Goal: Transaction & Acquisition: Book appointment/travel/reservation

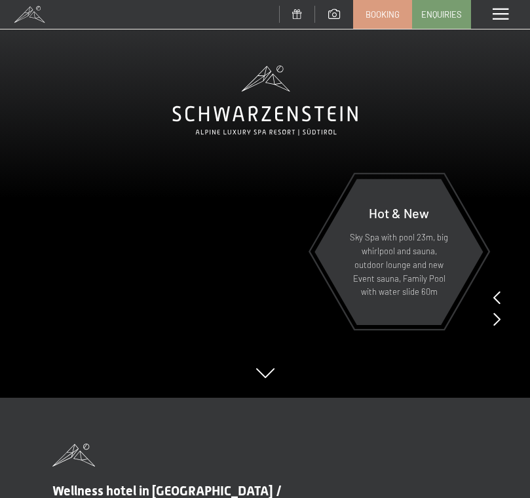
click at [506, 12] on span at bounding box center [501, 15] width 16 height 12
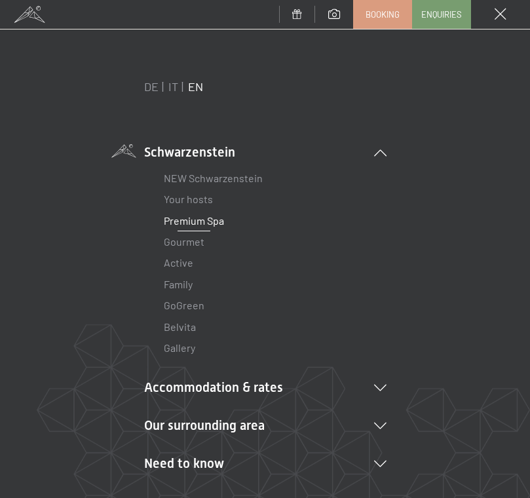
click at [176, 219] on link "Premium Spa" at bounding box center [194, 220] width 60 height 12
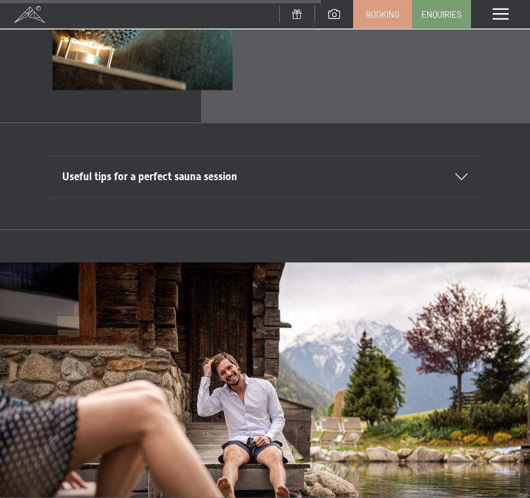
scroll to position [2854, 0]
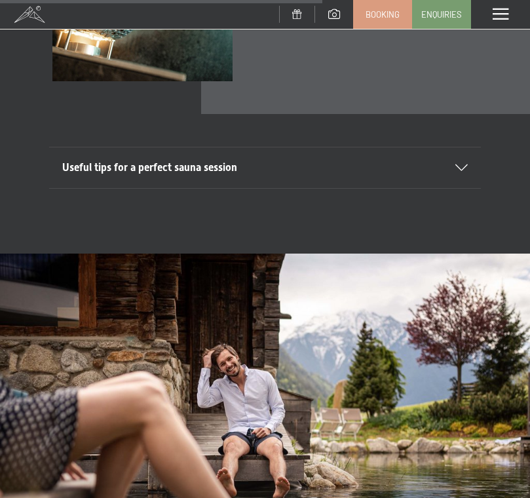
click at [458, 164] on icon at bounding box center [461, 167] width 12 height 7
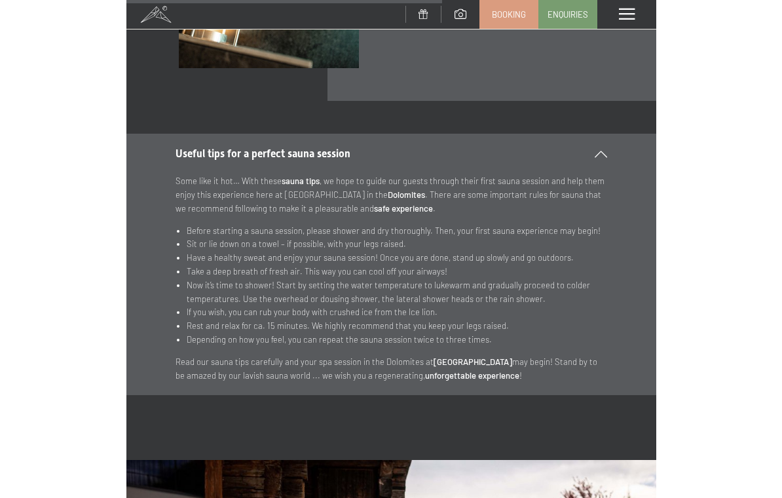
scroll to position [4022, 0]
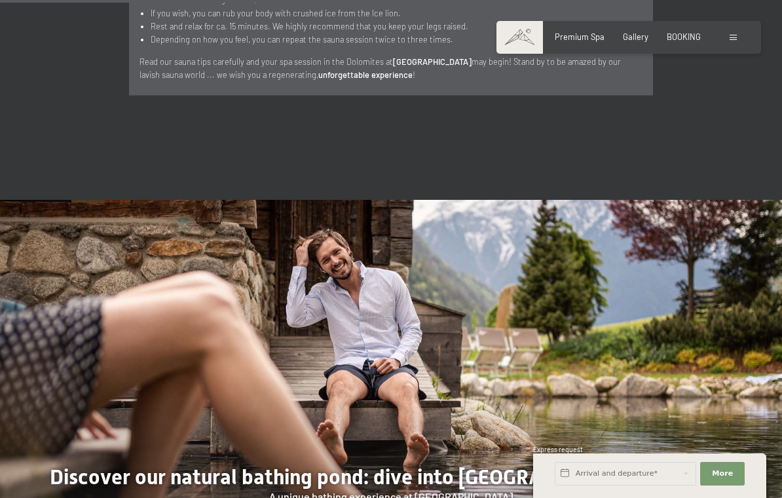
click at [529, 37] on span at bounding box center [733, 38] width 7 height 6
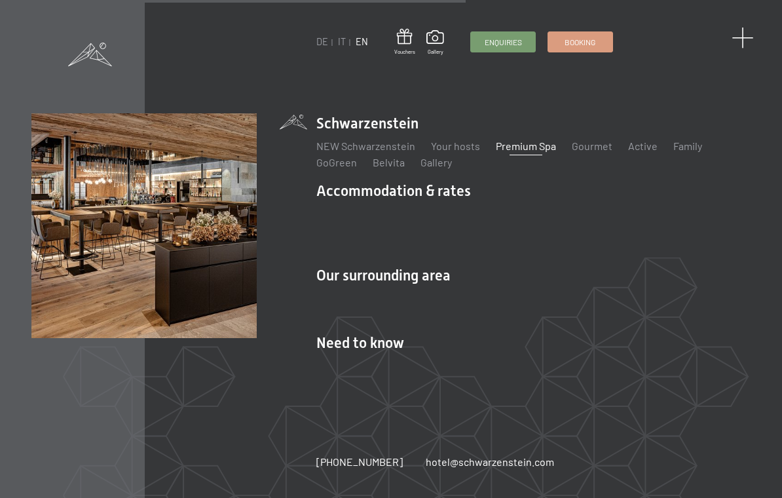
click at [529, 35] on span at bounding box center [743, 39] width 22 height 22
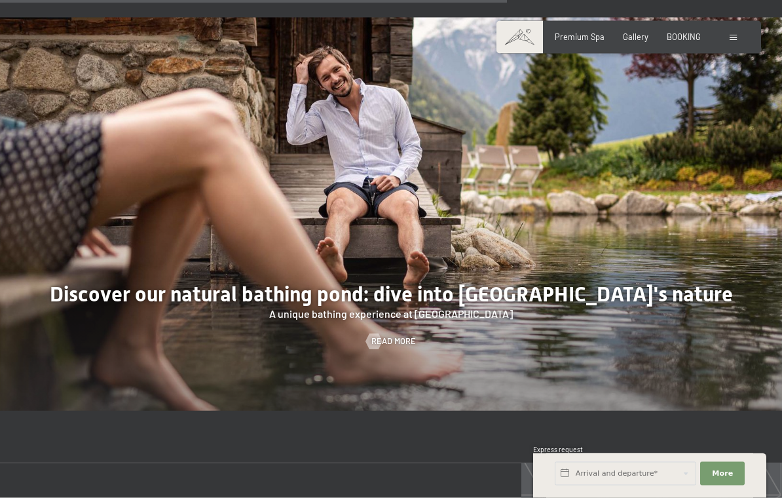
scroll to position [4204, 0]
click at [529, 41] on div "Premium Spa Gallery BOOKING" at bounding box center [618, 37] width 202 height 12
click at [529, 35] on span "Gallery" at bounding box center [636, 34] width 26 height 10
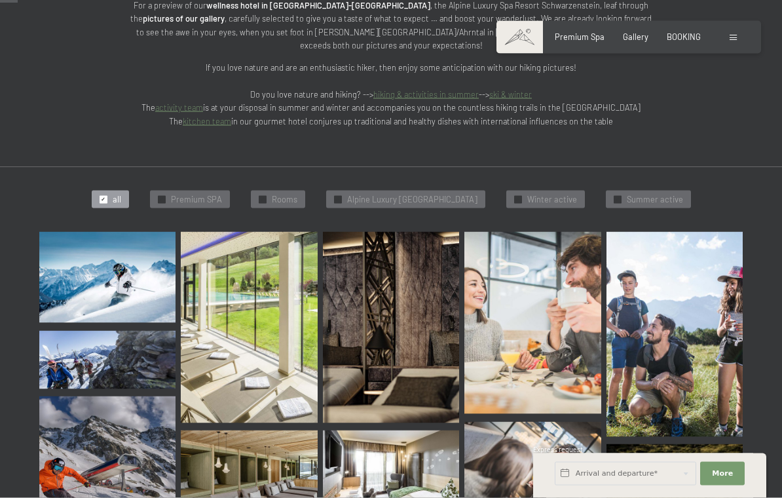
scroll to position [305, 0]
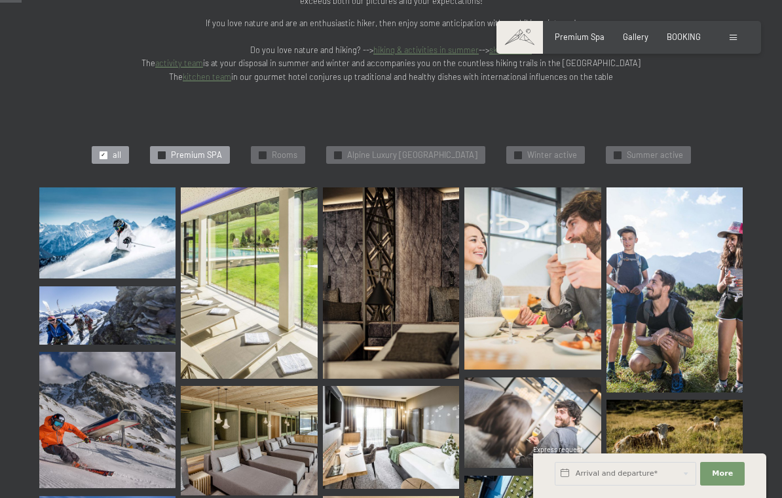
click at [191, 149] on span "Premium SPA" at bounding box center [196, 155] width 51 height 12
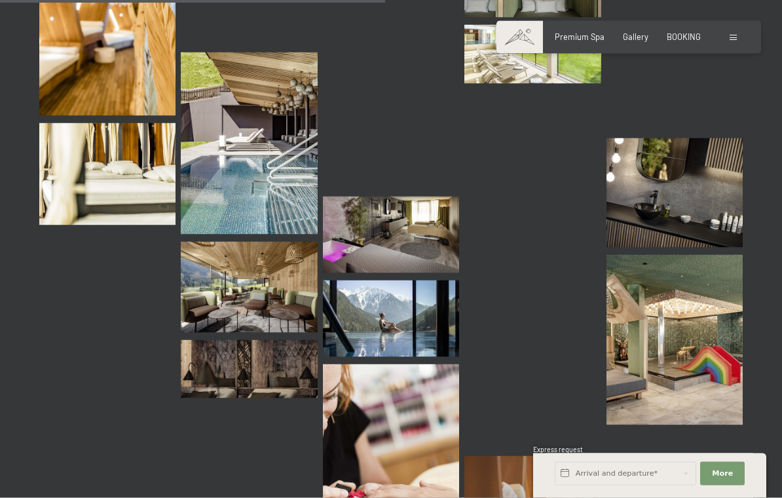
scroll to position [961, 0]
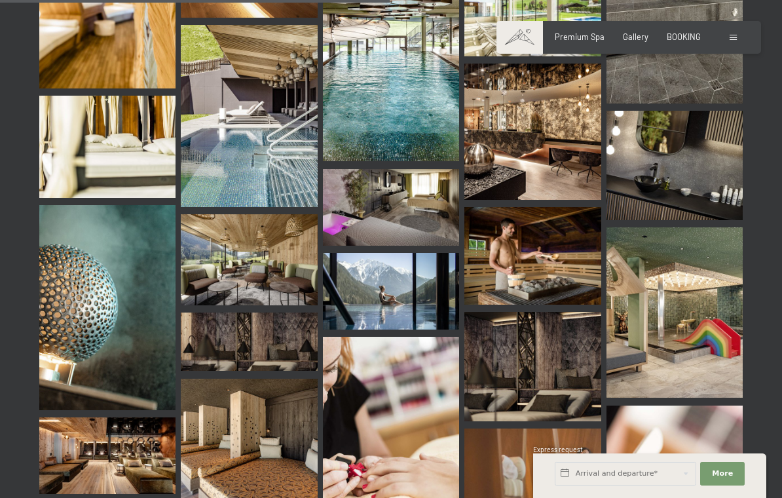
click at [392, 259] on img at bounding box center [391, 291] width 136 height 77
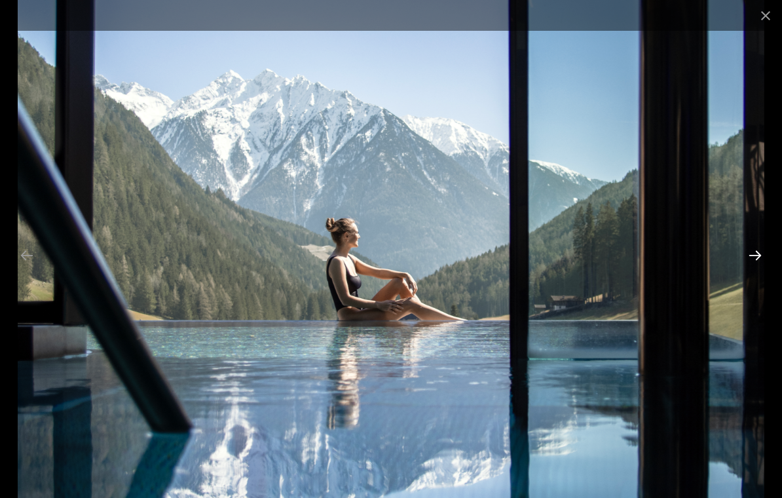
click at [755, 263] on button "Next slide" at bounding box center [755, 255] width 28 height 26
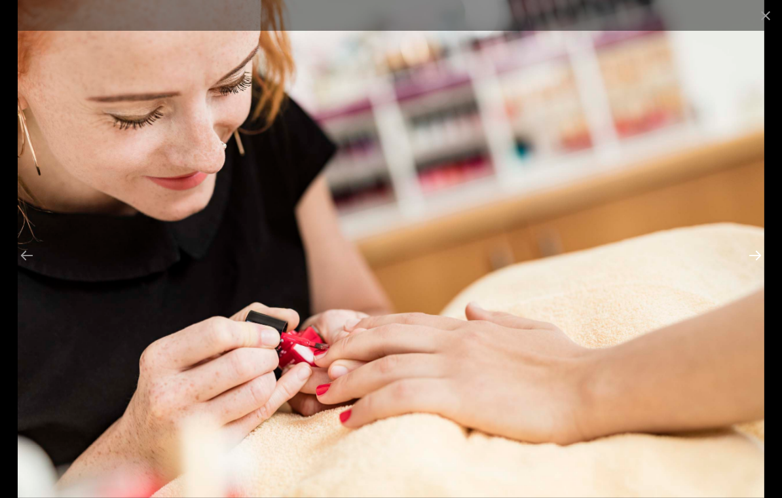
click at [752, 257] on button "Next slide" at bounding box center [755, 255] width 28 height 26
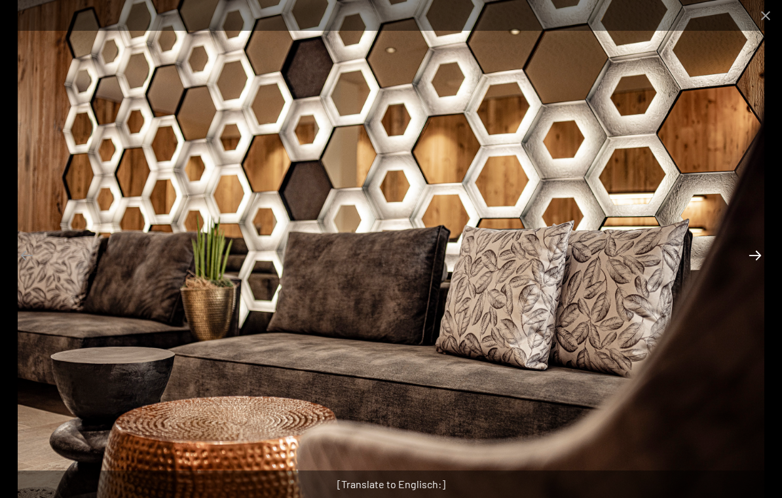
click at [754, 258] on button "Next slide" at bounding box center [755, 255] width 28 height 26
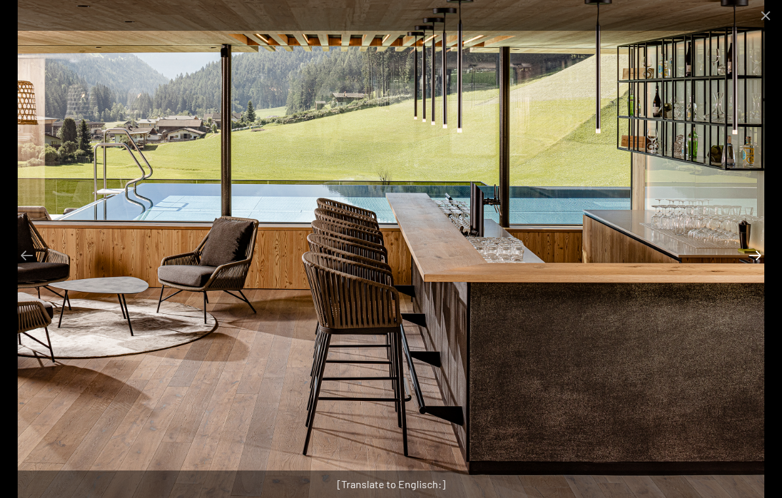
click at [754, 261] on button "Next slide" at bounding box center [755, 255] width 28 height 26
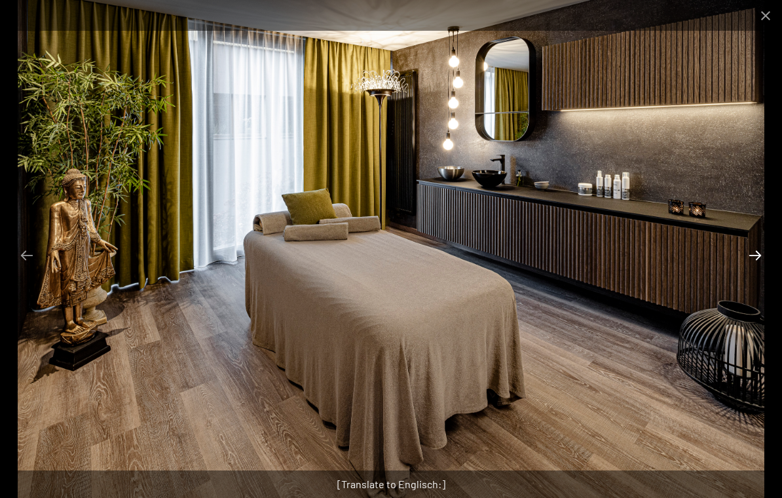
click at [757, 259] on button "Next slide" at bounding box center [755, 255] width 28 height 26
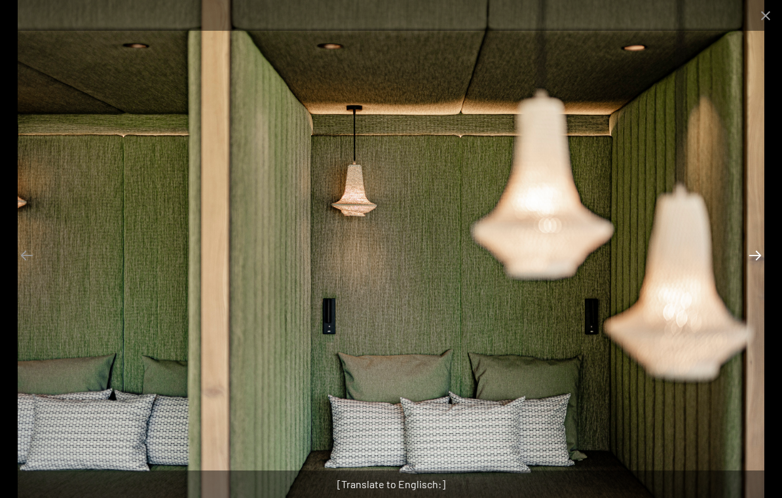
click at [755, 261] on button "Next slide" at bounding box center [755, 255] width 28 height 26
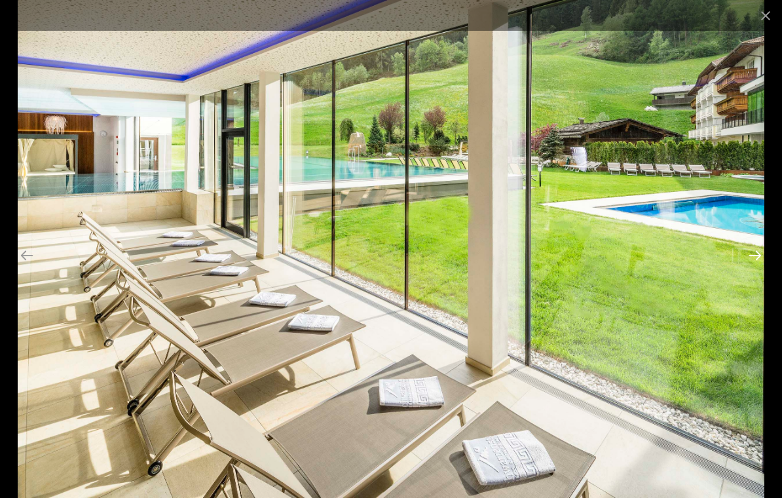
click at [757, 260] on button "Next slide" at bounding box center [755, 255] width 28 height 26
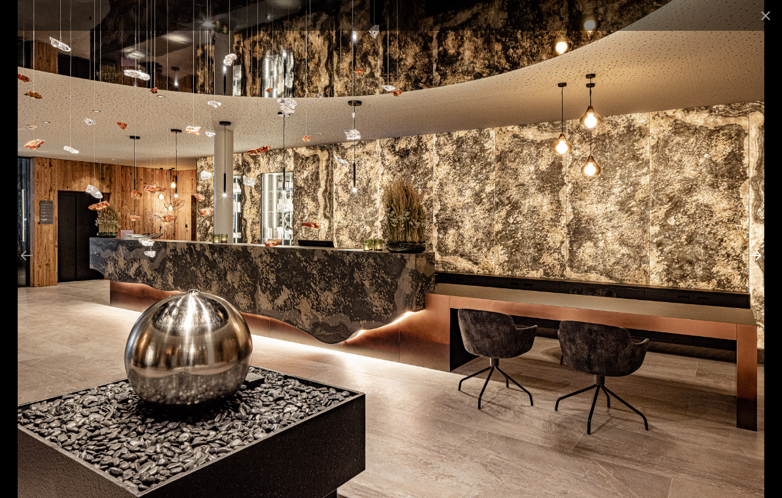
click at [757, 261] on button "Next slide" at bounding box center [755, 255] width 28 height 26
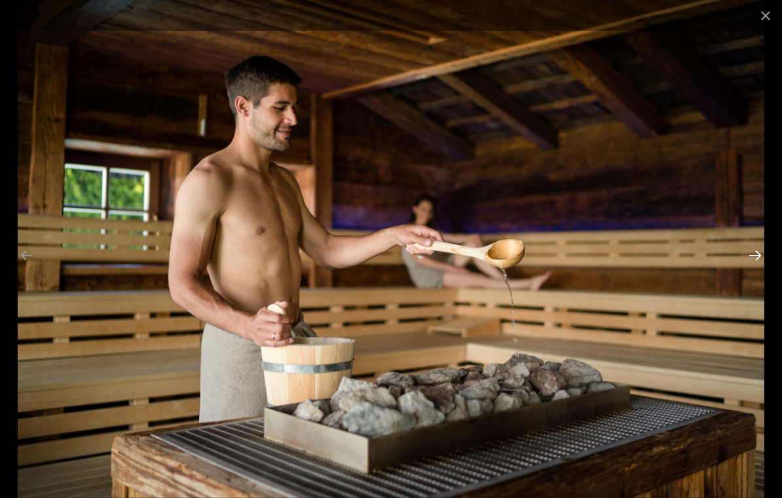
click at [758, 261] on button "Next slide" at bounding box center [755, 255] width 28 height 26
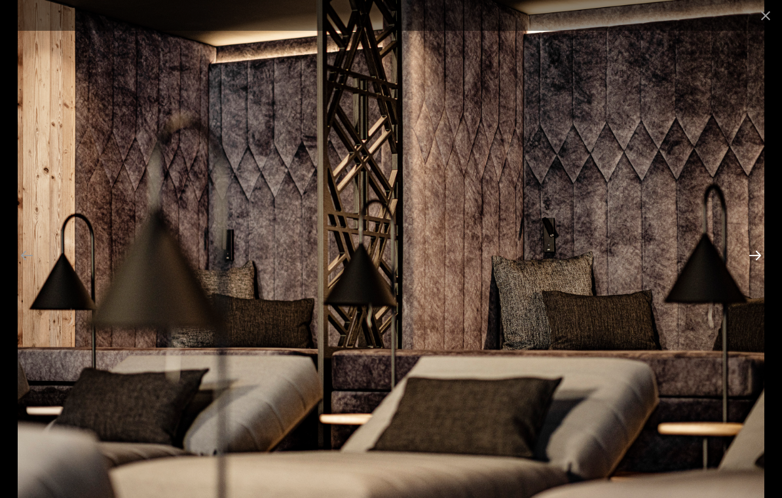
click at [758, 265] on button "Next slide" at bounding box center [755, 255] width 28 height 26
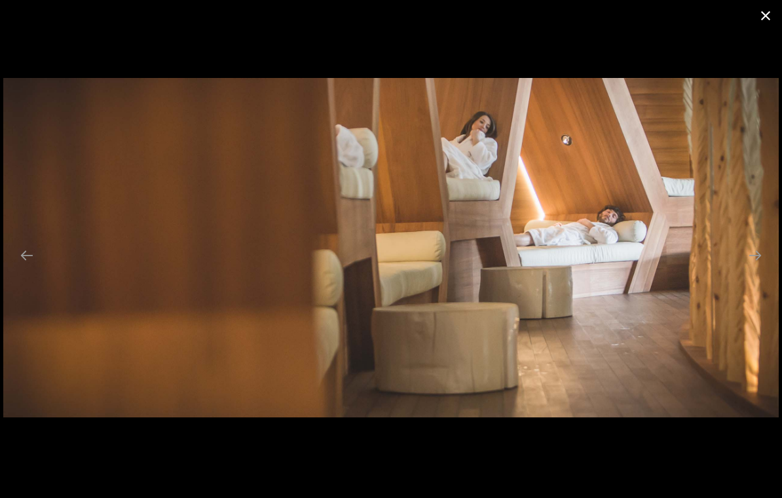
click at [762, 24] on button "Close gallery" at bounding box center [765, 15] width 33 height 31
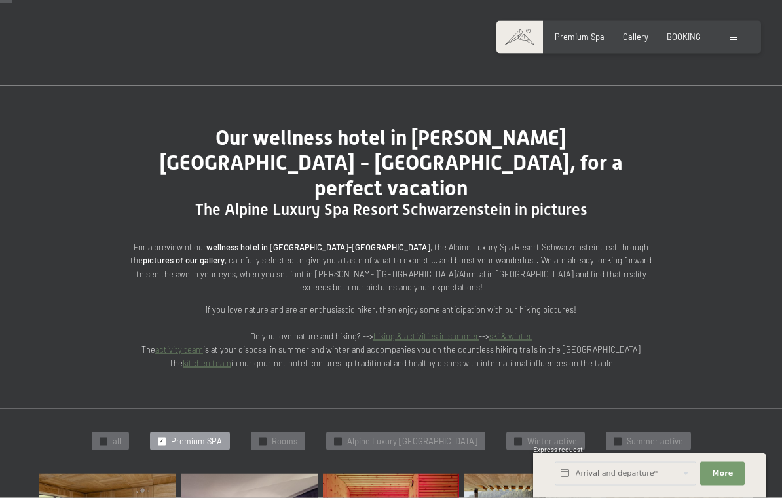
scroll to position [0, 0]
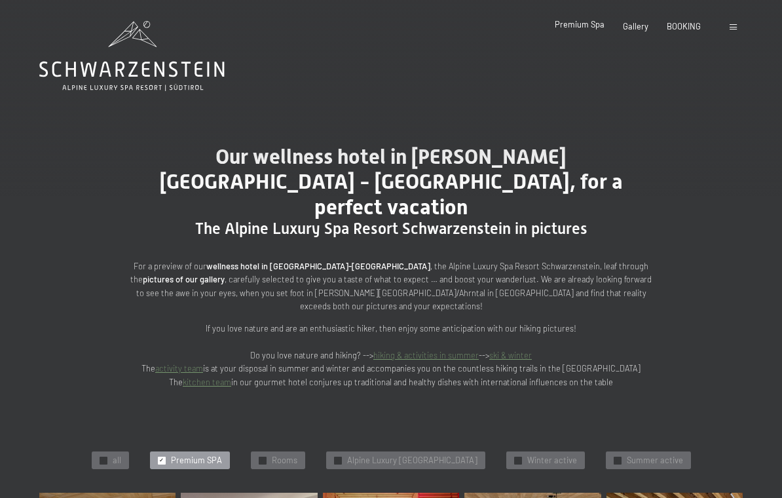
click at [586, 25] on span "Premium Spa" at bounding box center [580, 24] width 50 height 10
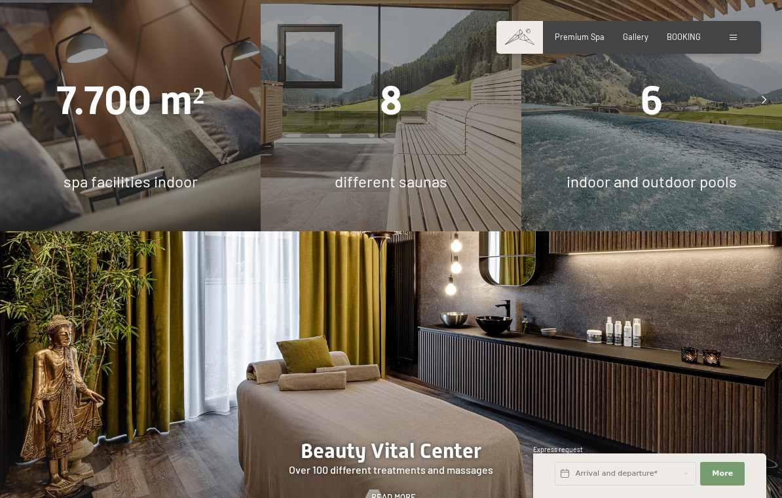
scroll to position [859, 0]
click at [106, 181] on span "spa facilities indoor" at bounding box center [131, 181] width 134 height 19
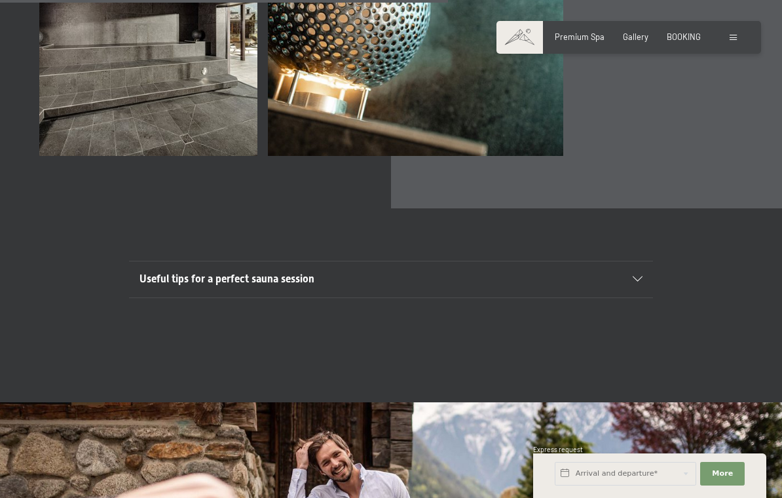
scroll to position [3618, 0]
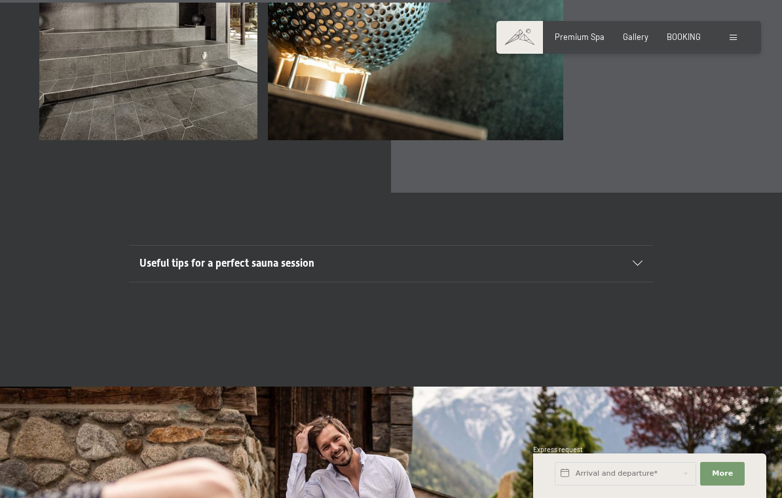
click at [637, 269] on div "Useful tips for a perfect sauna session" at bounding box center [391, 263] width 503 height 35
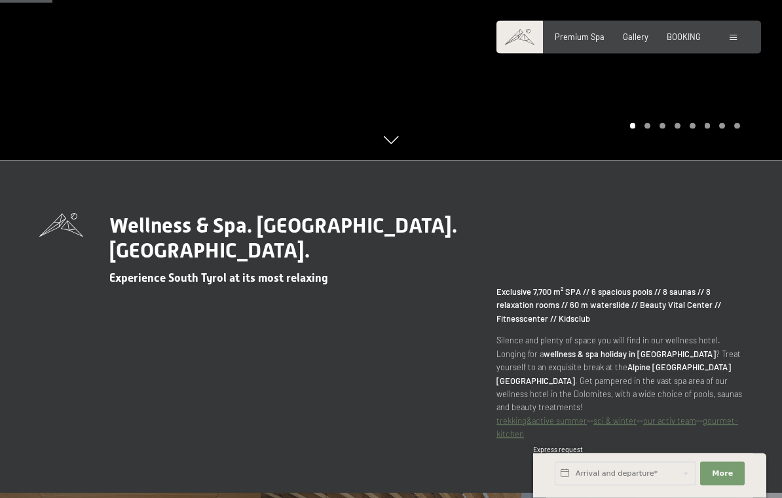
scroll to position [0, 0]
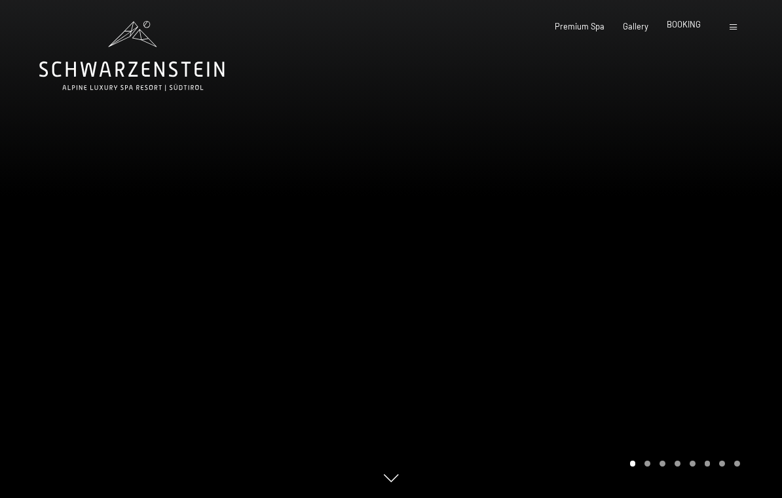
click at [682, 28] on span "BOOKING" at bounding box center [684, 24] width 34 height 10
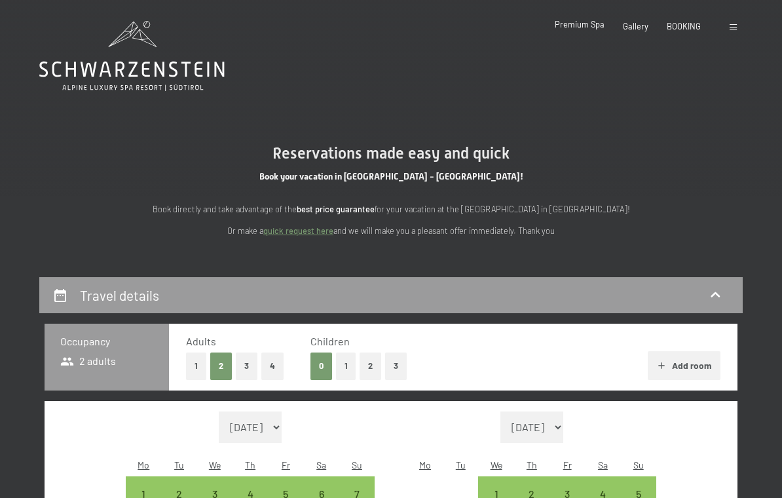
click at [581, 27] on span "Premium Spa" at bounding box center [580, 24] width 50 height 10
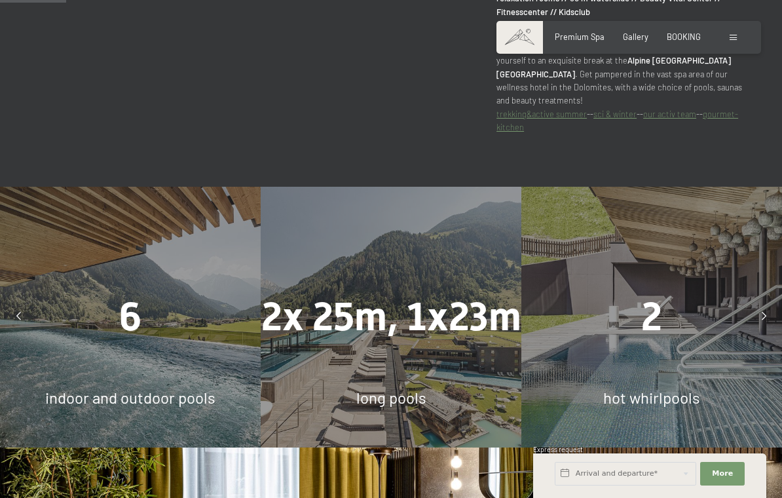
scroll to position [617, 0]
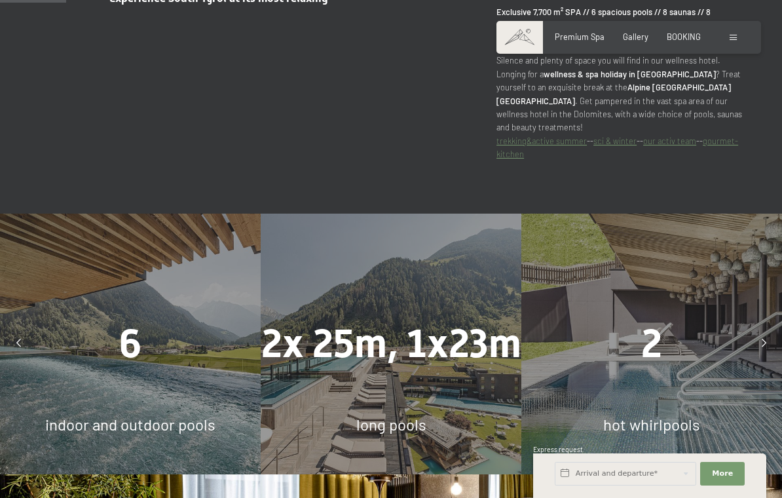
click at [735, 35] on span at bounding box center [733, 38] width 7 height 6
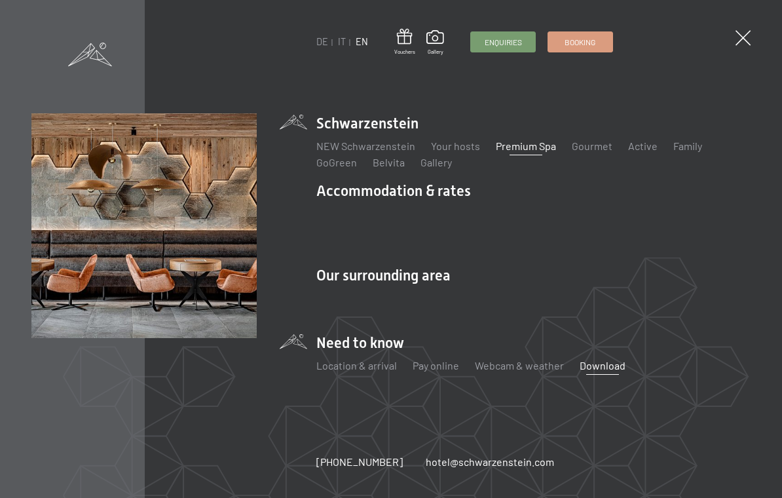
click at [603, 360] on link "Download" at bounding box center [603, 365] width 46 height 12
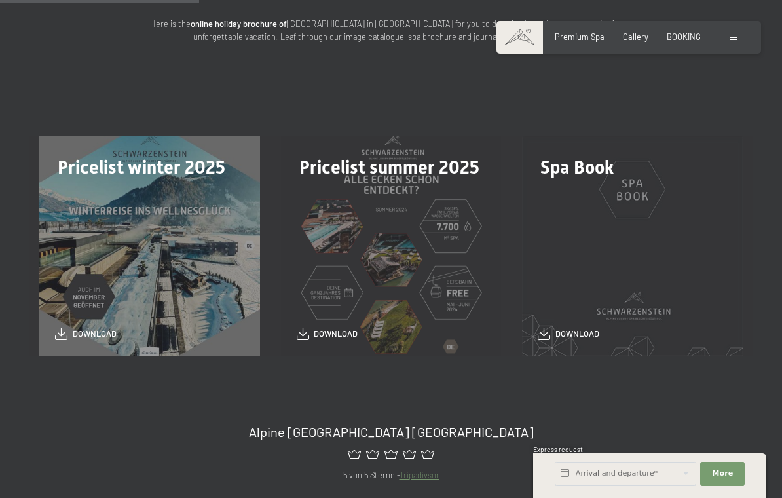
scroll to position [233, 0]
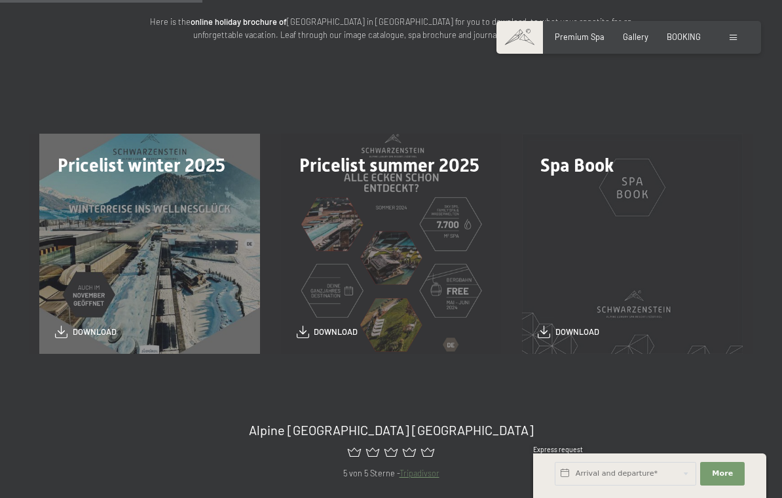
click at [582, 172] on span "Spa Book" at bounding box center [576, 166] width 73 height 22
click at [633, 185] on div "Spa Book download" at bounding box center [633, 244] width 242 height 221
click at [591, 158] on span "Spa Book" at bounding box center [576, 166] width 73 height 22
click at [581, 333] on span "download" at bounding box center [577, 329] width 44 height 12
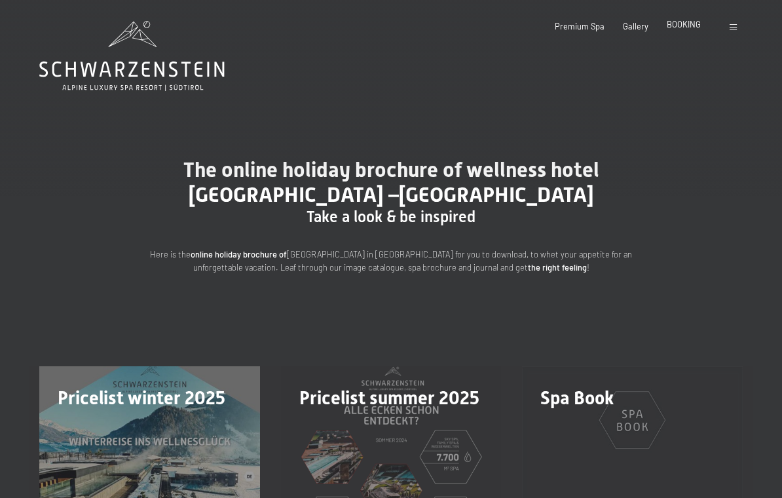
click at [686, 30] on div "BOOKING" at bounding box center [684, 25] width 34 height 12
click at [684, 24] on span "BOOKING" at bounding box center [684, 24] width 34 height 10
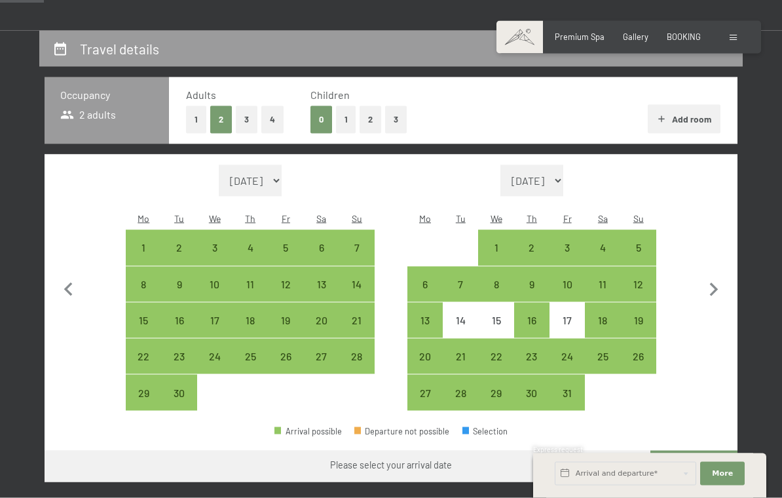
scroll to position [247, 0]
click at [564, 242] on div "3" at bounding box center [567, 258] width 33 height 33
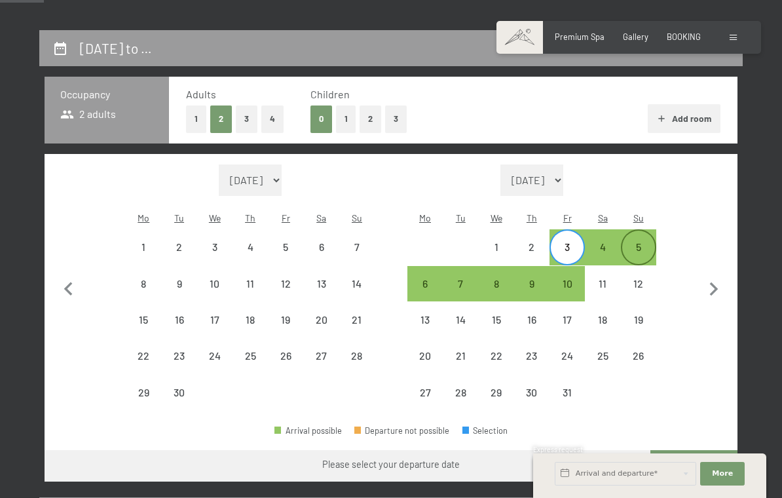
click at [641, 242] on div "5" at bounding box center [638, 258] width 33 height 33
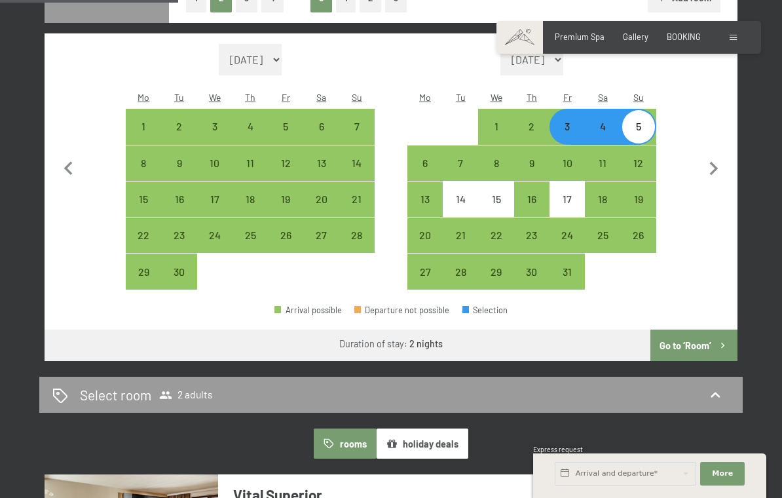
click at [692, 330] on button "Go to ‘Room’" at bounding box center [693, 344] width 87 height 31
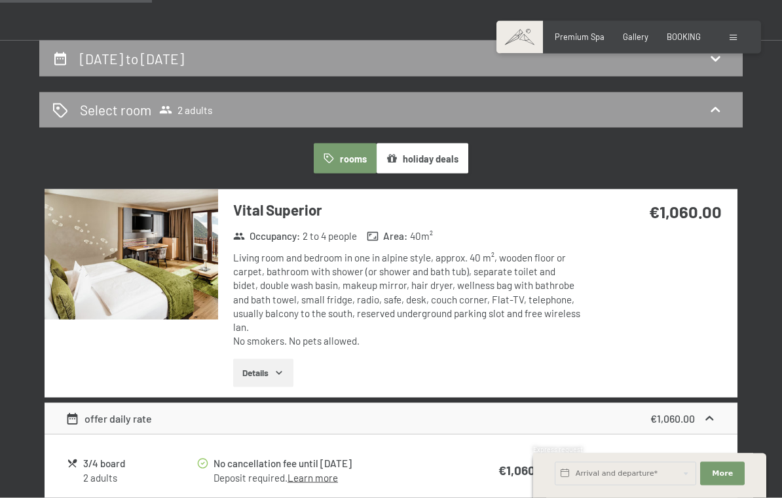
scroll to position [208, 0]
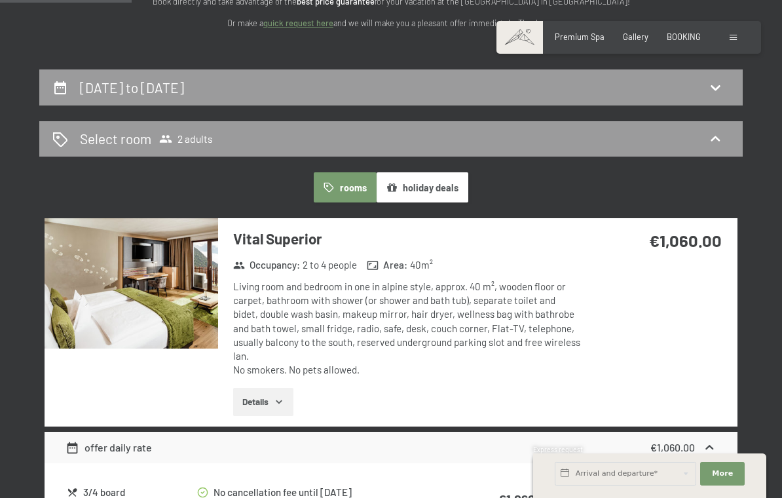
click at [653, 348] on div "Vital Superior Occupancy : 2 to 4 people Area : 40 m² Living room and bedroom i…" at bounding box center [391, 322] width 693 height 208
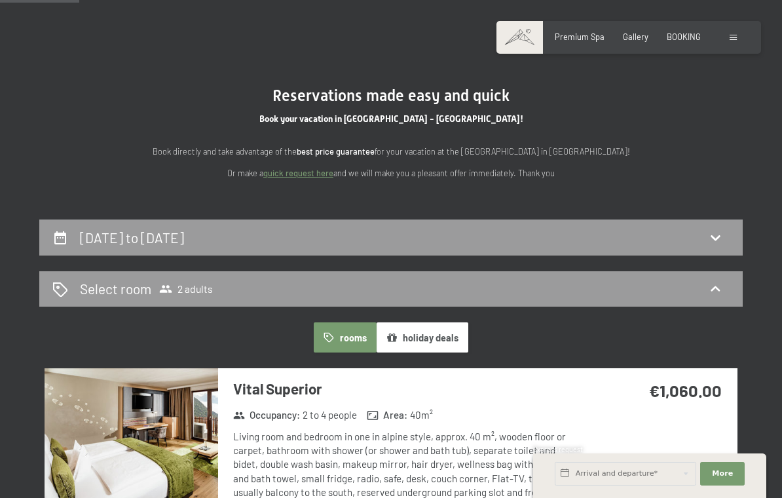
scroll to position [0, 0]
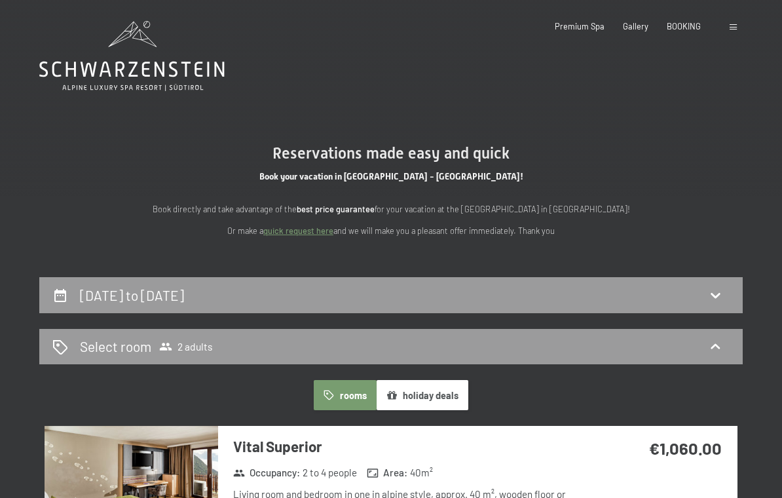
click at [732, 27] on span at bounding box center [733, 27] width 7 height 6
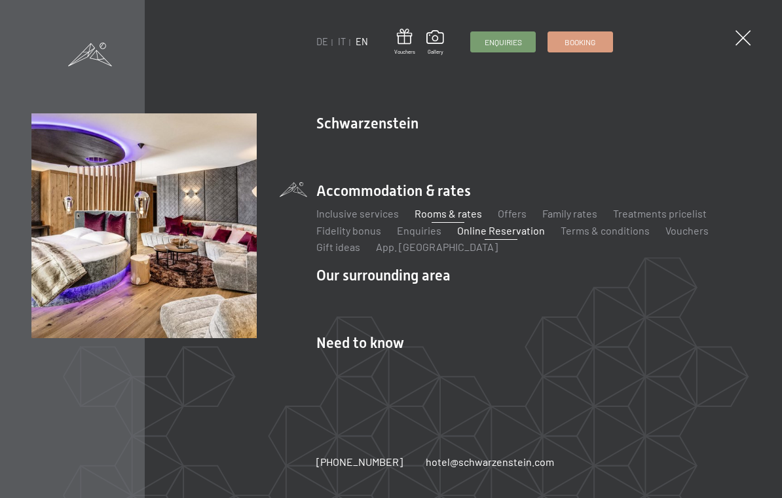
click at [451, 212] on link "Rooms & rates" at bounding box center [448, 213] width 67 height 12
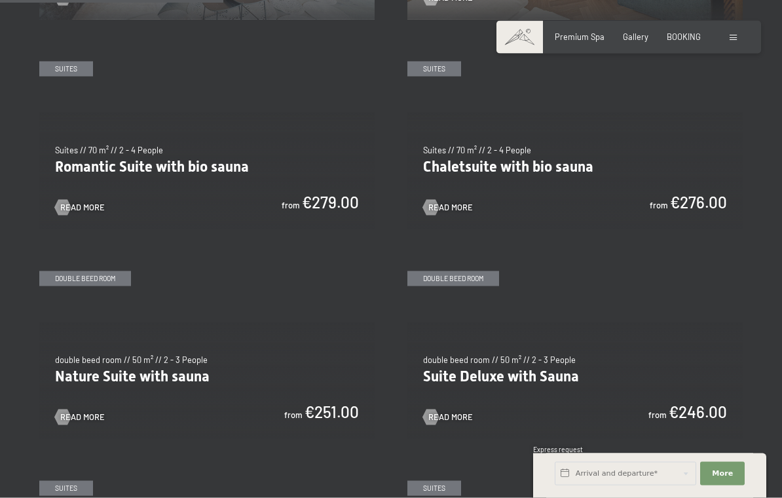
scroll to position [878, 0]
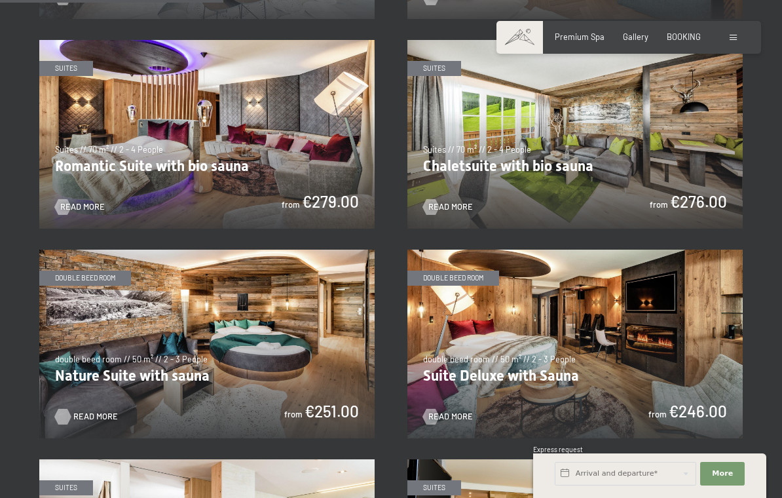
click at [90, 411] on span "Read more" at bounding box center [95, 417] width 45 height 12
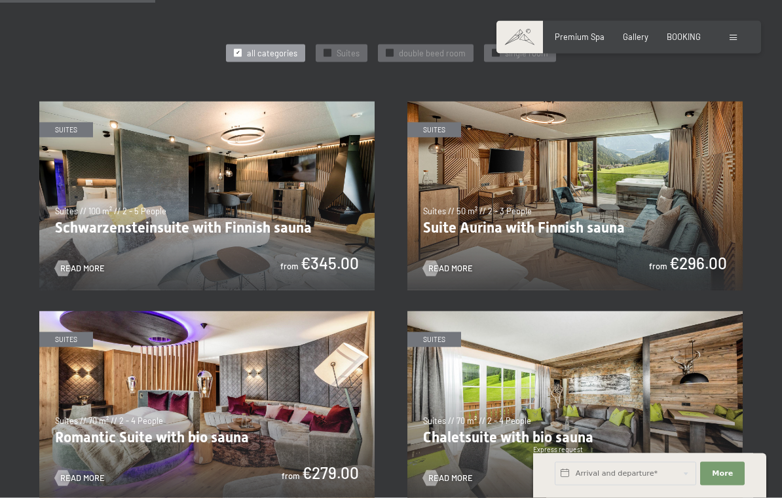
scroll to position [608, 0]
click at [90, 262] on span "Read more" at bounding box center [95, 268] width 45 height 12
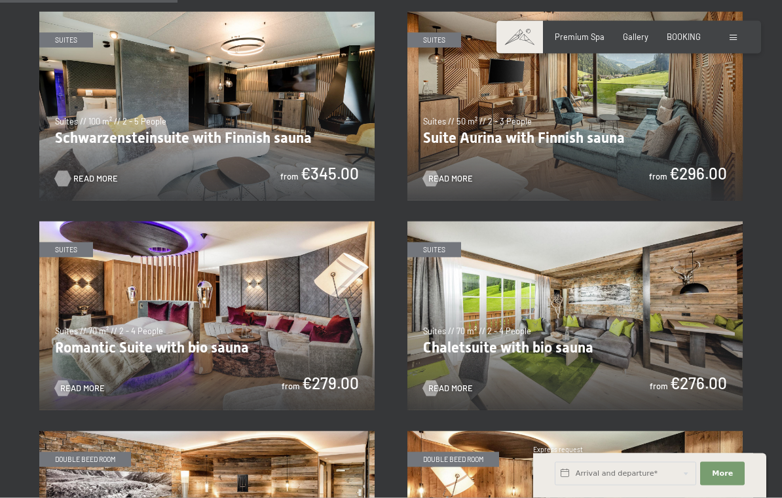
scroll to position [699, 0]
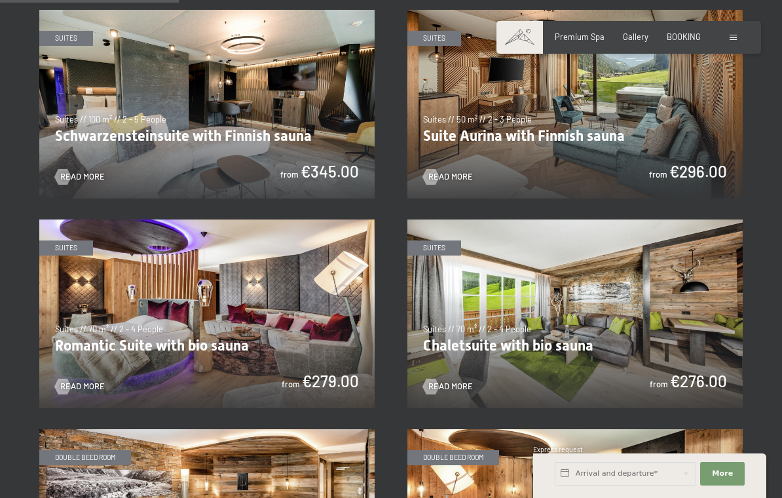
click at [98, 301] on img at bounding box center [206, 313] width 335 height 189
click at [94, 271] on img at bounding box center [206, 313] width 335 height 189
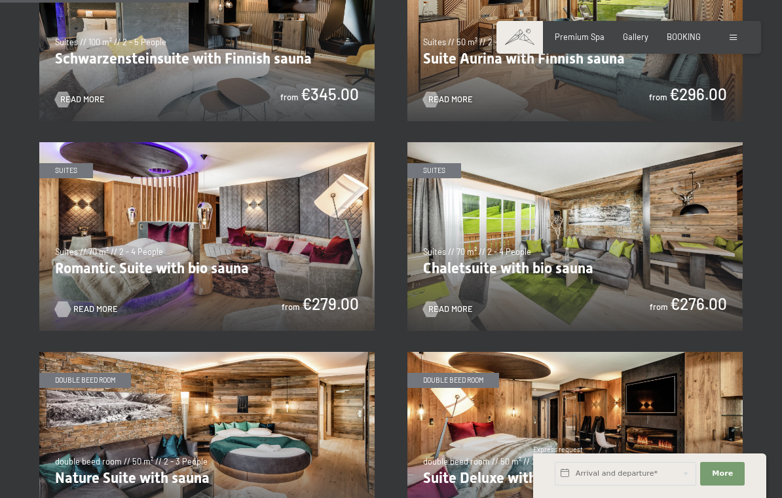
click at [95, 315] on span "Read more" at bounding box center [95, 309] width 45 height 12
click at [458, 105] on span "Read more" at bounding box center [463, 100] width 45 height 12
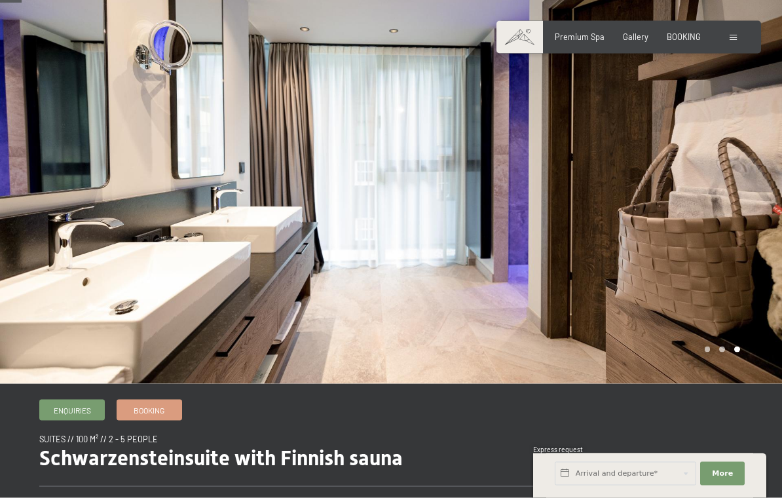
scroll to position [41, 0]
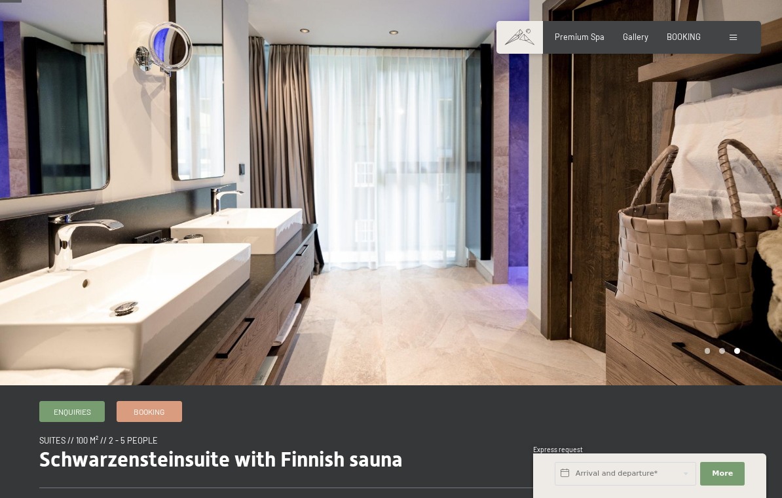
click at [709, 347] on div at bounding box center [586, 172] width 391 height 426
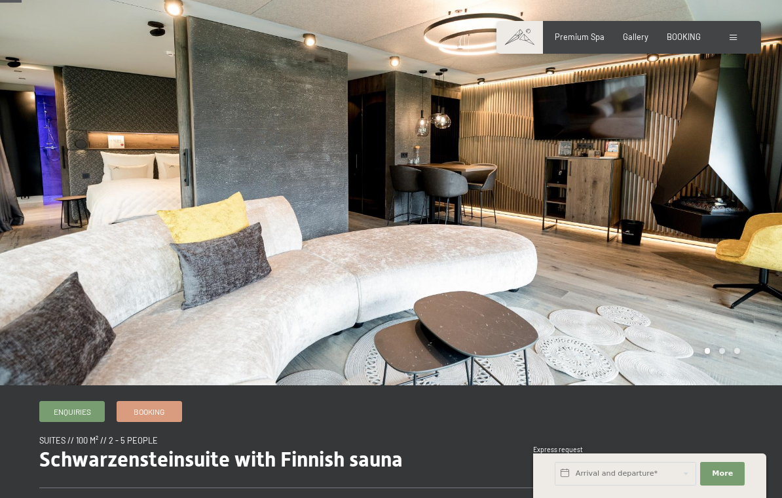
click at [720, 348] on div at bounding box center [586, 172] width 391 height 426
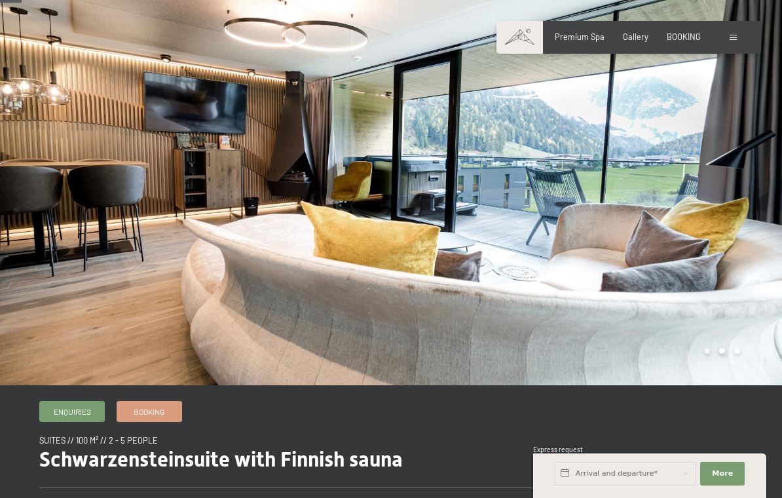
click at [742, 348] on div at bounding box center [586, 172] width 391 height 426
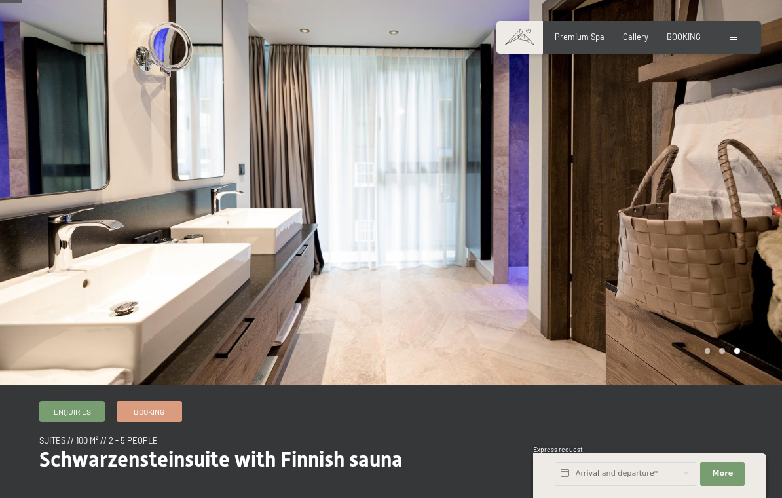
scroll to position [0, 0]
